Goal: Navigation & Orientation: Find specific page/section

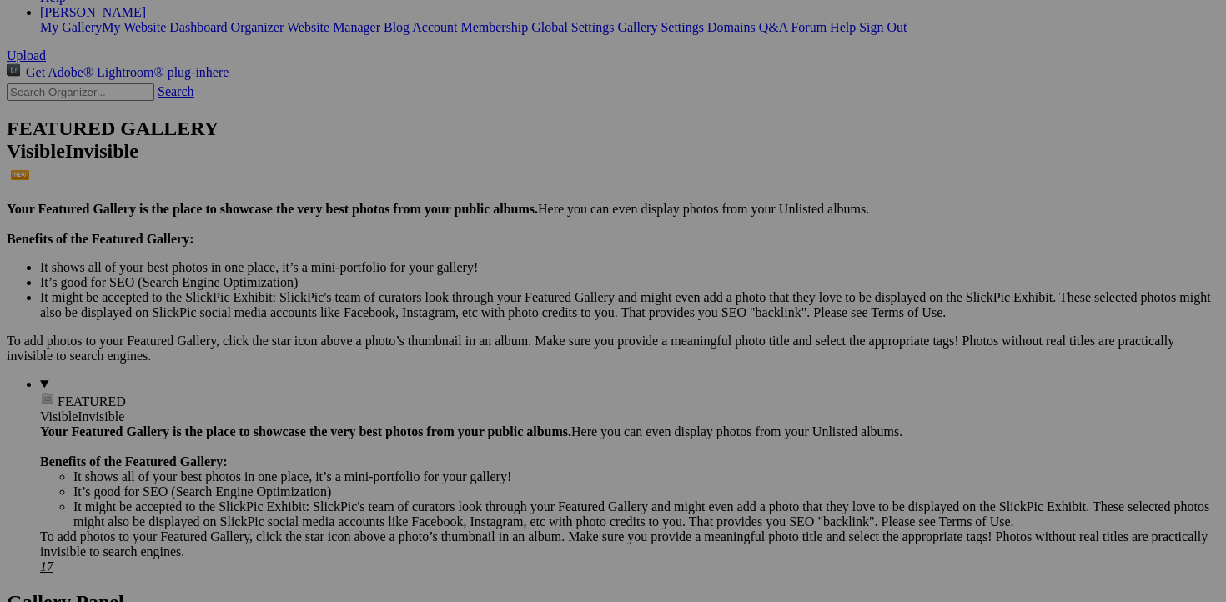
scroll to position [325, 0]
